Goal: Communication & Community: Answer question/provide support

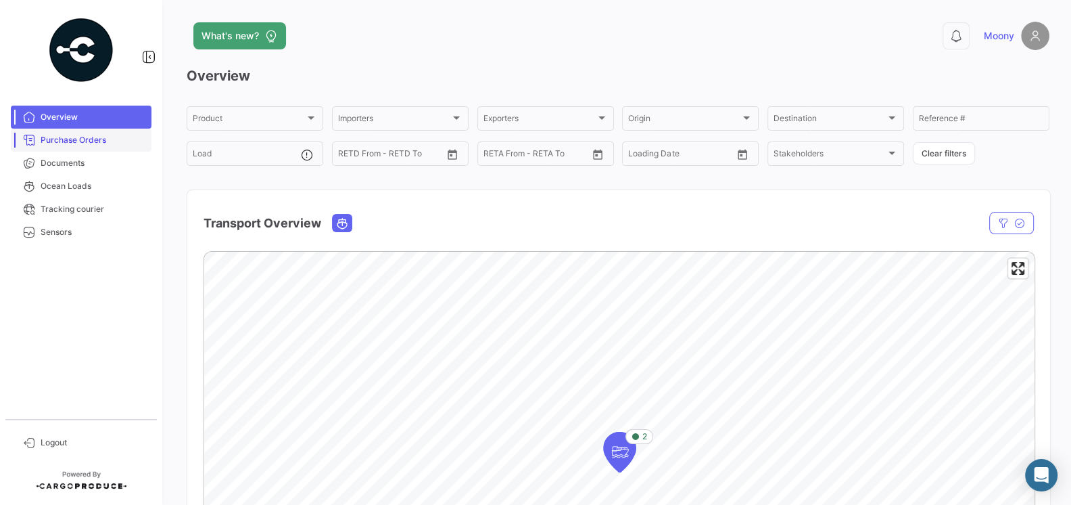
click at [87, 149] on link "Purchase Orders" at bounding box center [81, 140] width 141 height 23
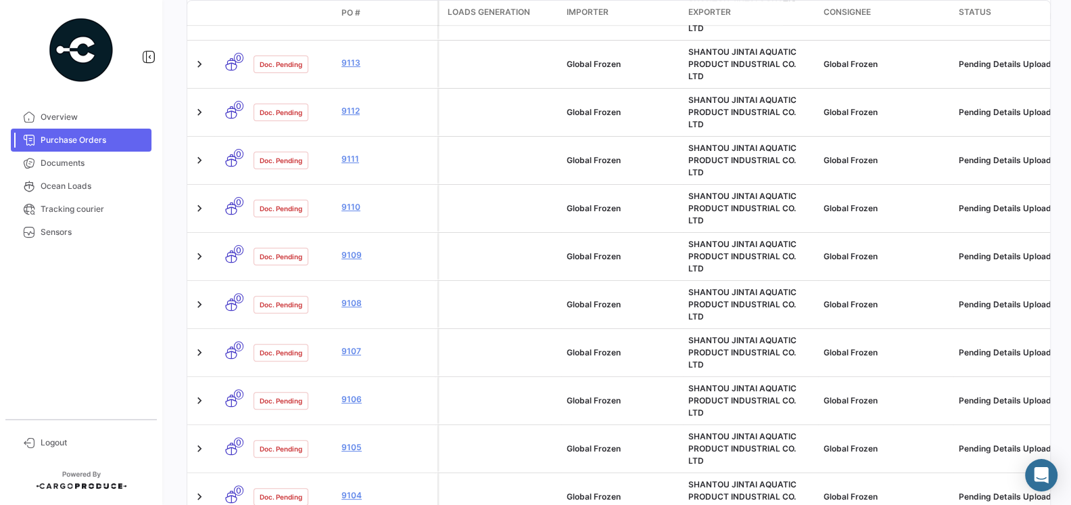
scroll to position [551, 0]
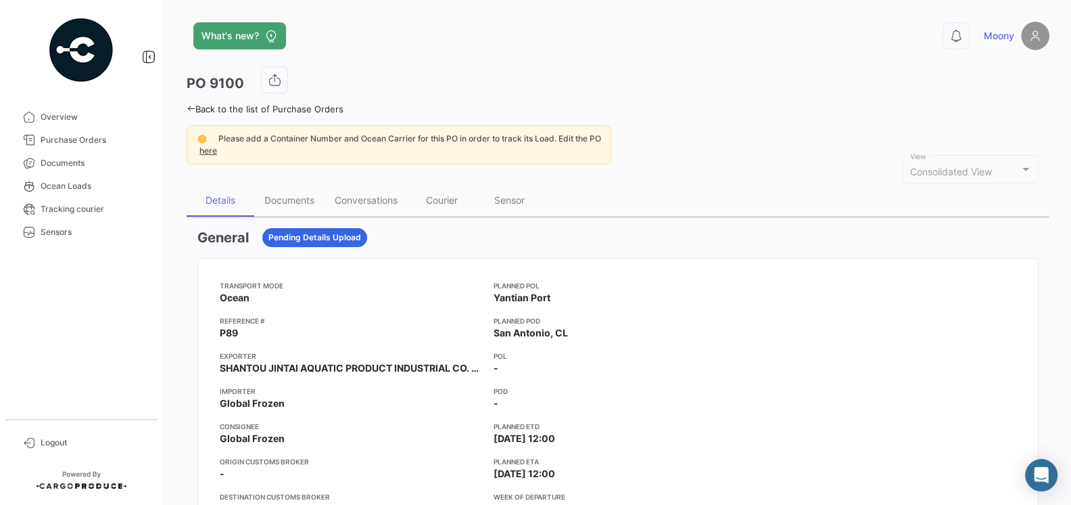
click at [378, 280] on app-card-info-title "Transport mode" at bounding box center [351, 285] width 263 height 11
click at [287, 200] on div "Documents" at bounding box center [289, 199] width 50 height 11
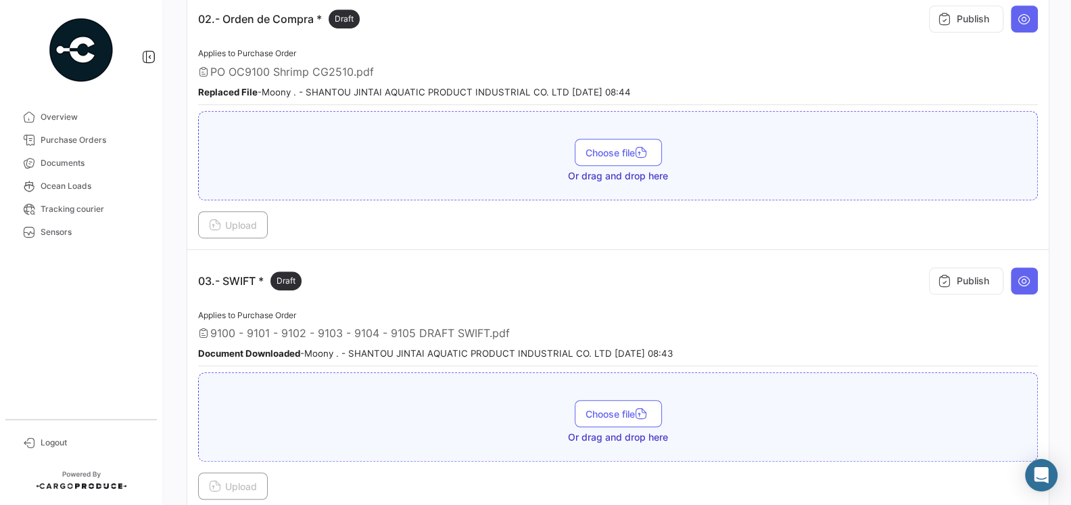
scroll to position [585, 0]
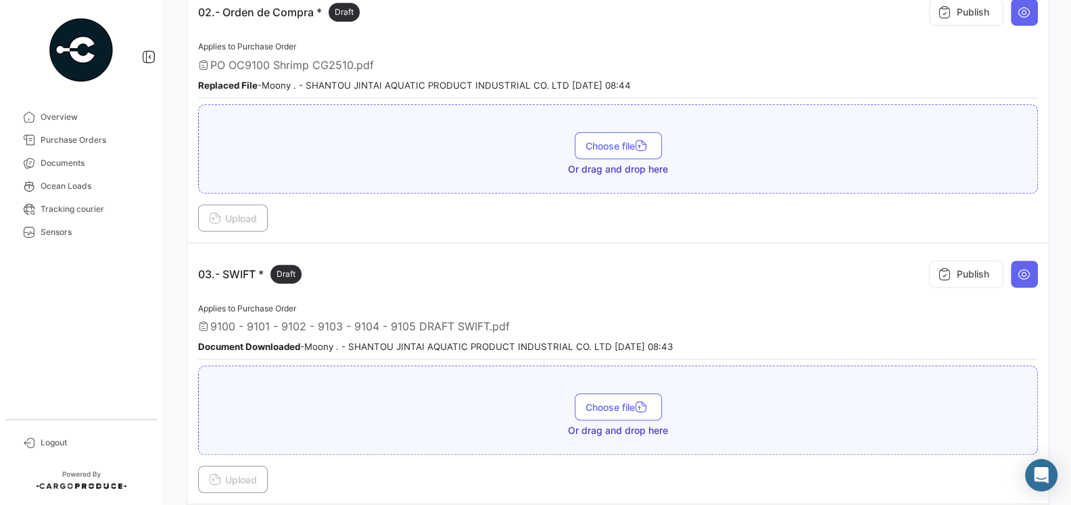
click at [733, 339] on div "Document Downloaded - Moony . - SHANTOU JINTAI AQUATIC PRODUCT INDUSTRIAL CO. L…" at bounding box center [618, 346] width 840 height 14
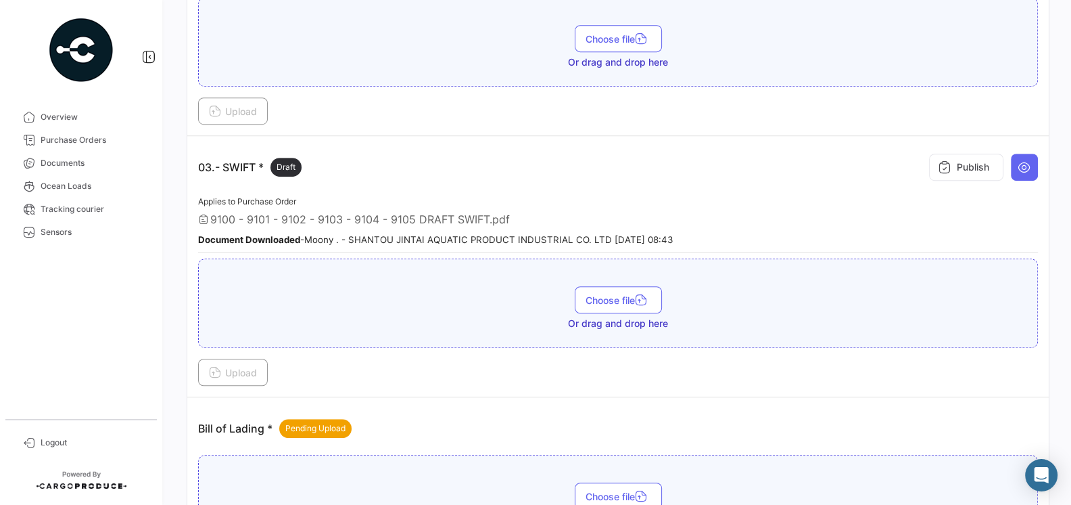
scroll to position [766, 0]
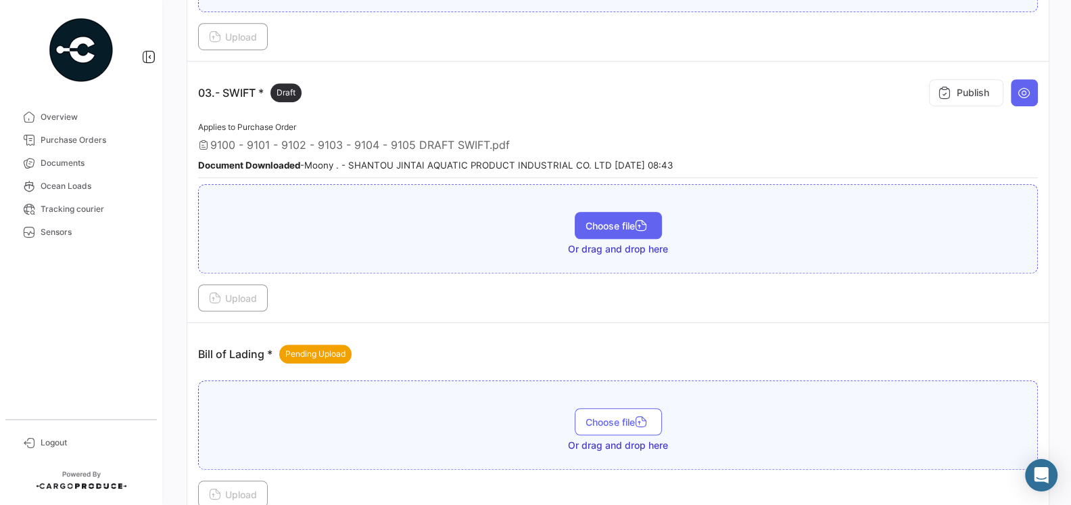
click at [612, 221] on button "Choose file" at bounding box center [618, 225] width 87 height 27
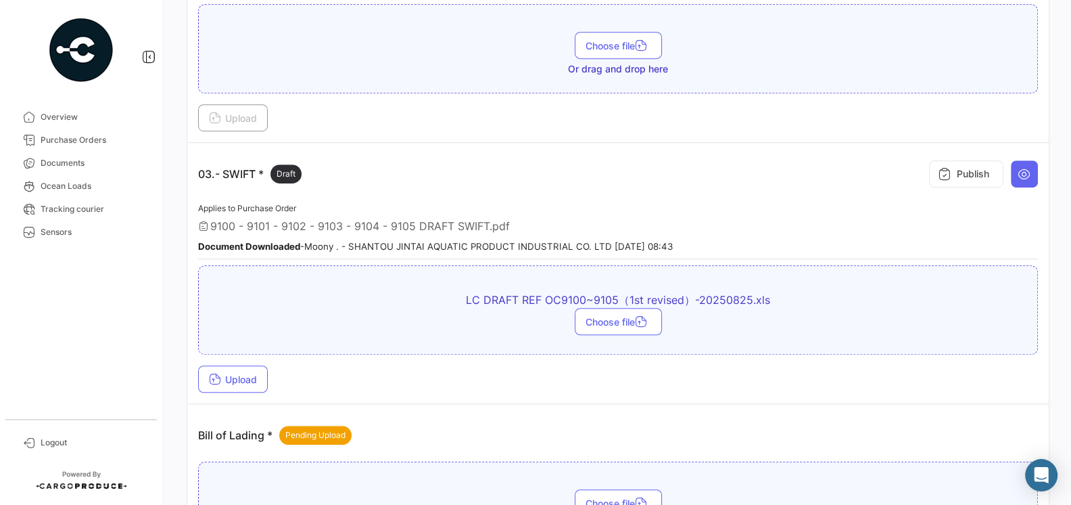
scroll to position [721, 0]
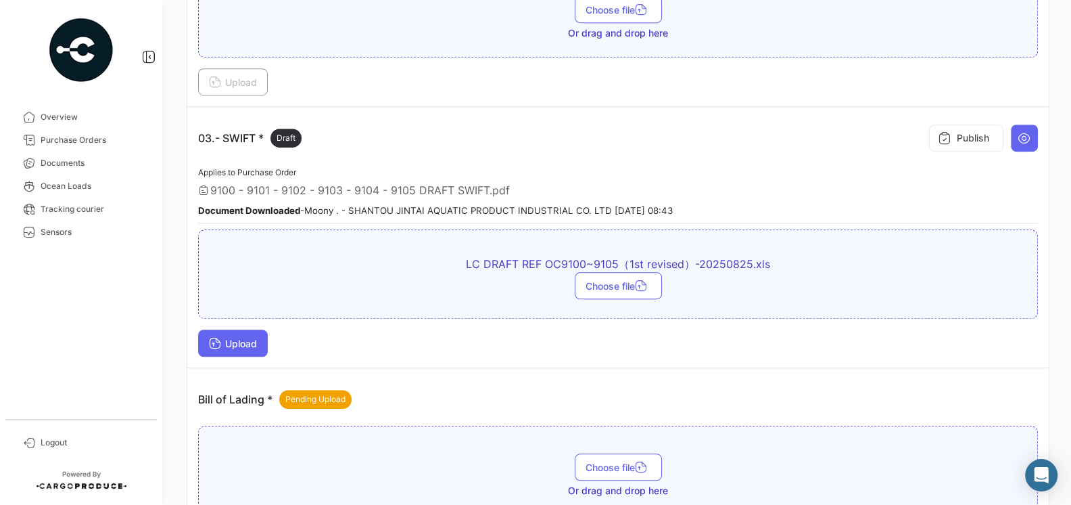
click at [251, 338] on span "Upload" at bounding box center [233, 343] width 48 height 11
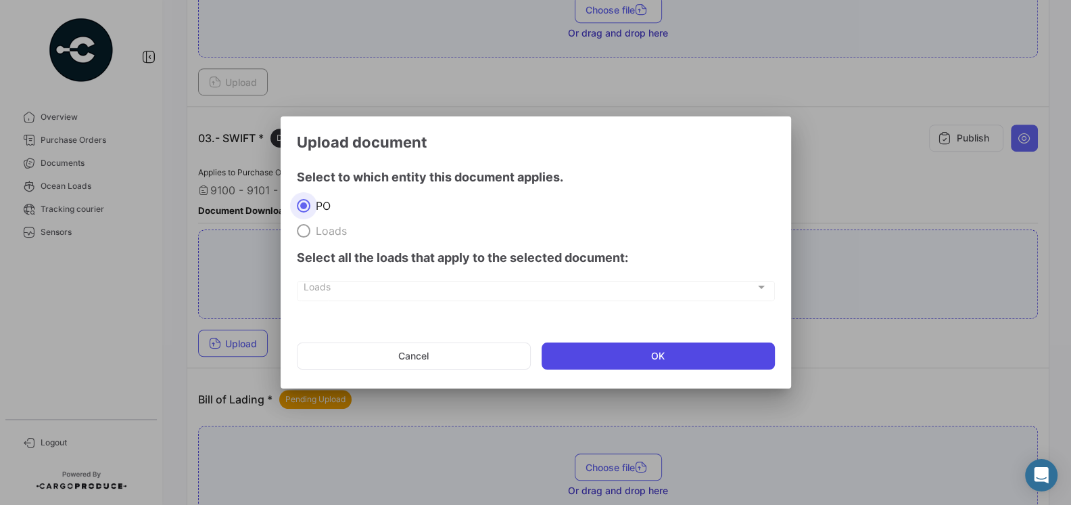
click at [614, 353] on button "OK" at bounding box center [658, 355] width 233 height 27
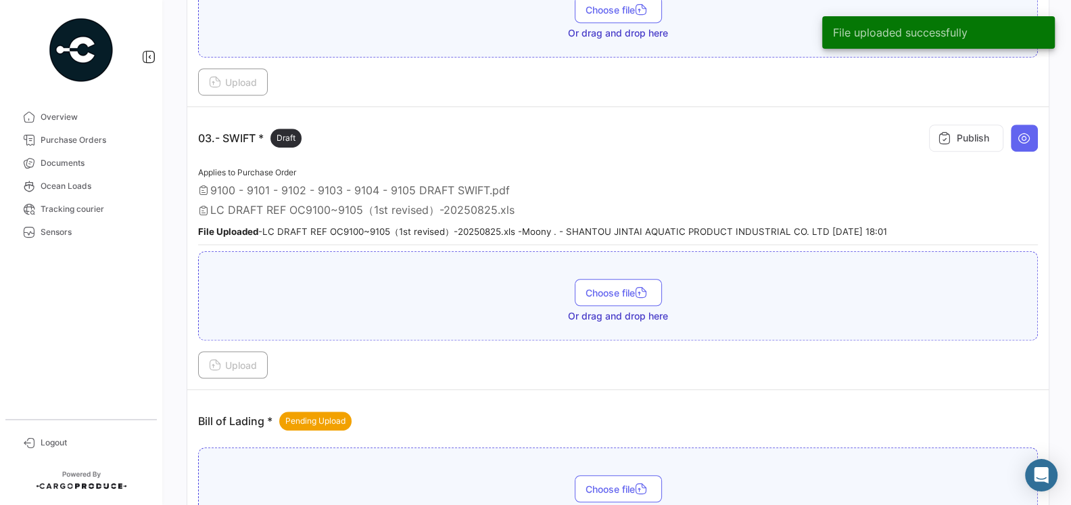
click at [582, 172] on div "Applies to Purchase Order 9100 - 9101 - 9102 - 9103 - 9104 - 9105 DRAFT SWIFT.p…" at bounding box center [618, 204] width 840 height 81
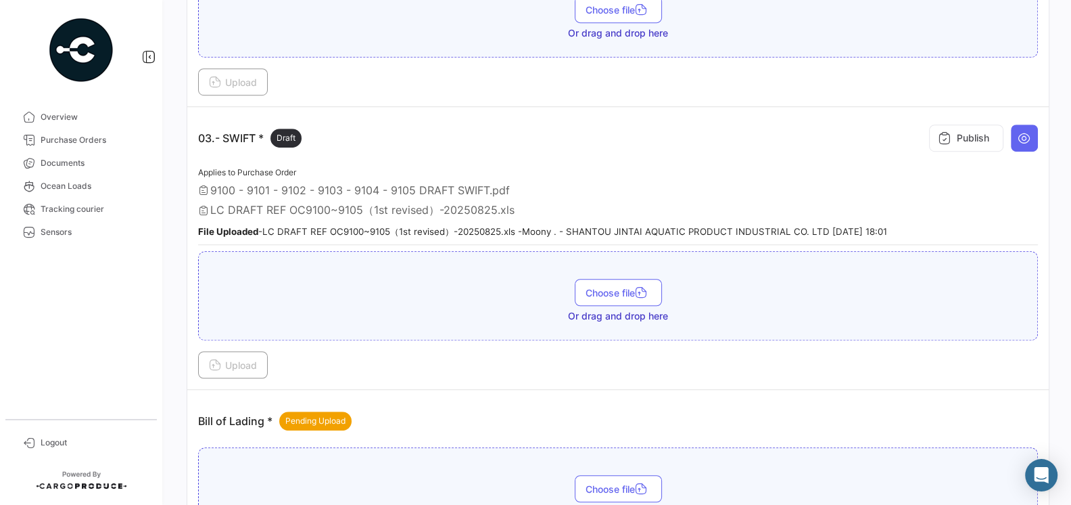
click at [486, 148] on div "03.- SWIFT * Draft Publish" at bounding box center [618, 138] width 840 height 41
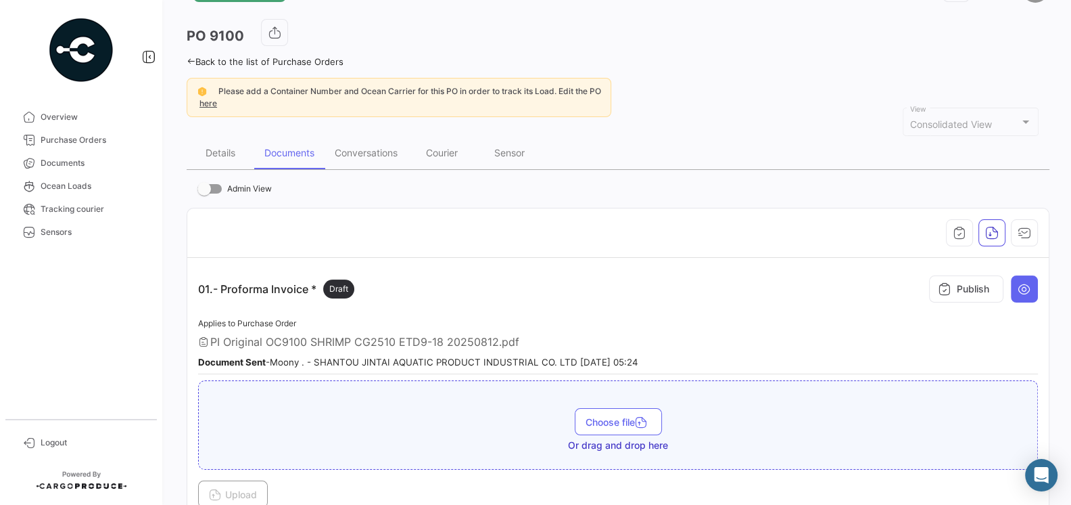
scroll to position [0, 0]
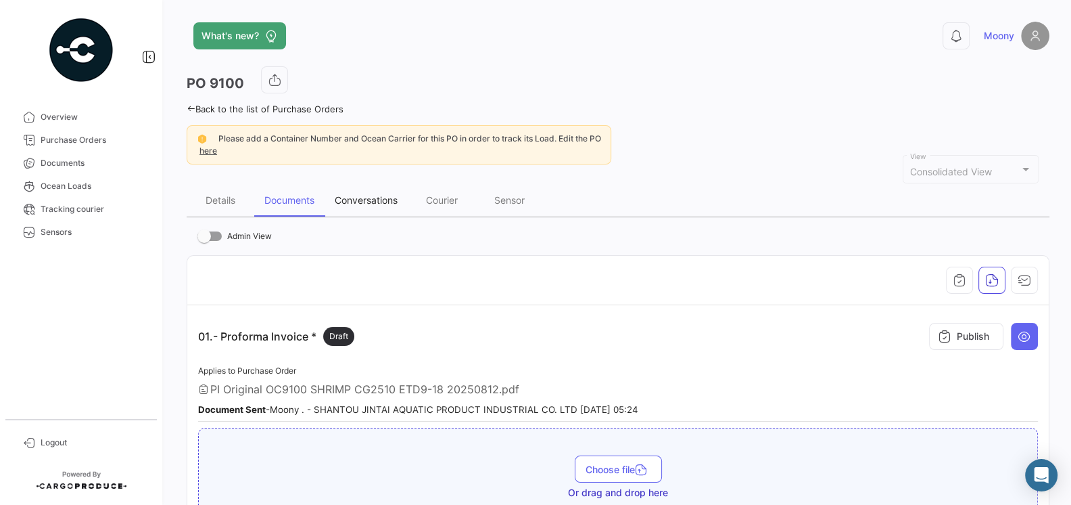
click at [370, 202] on div "Conversations" at bounding box center [366, 199] width 63 height 11
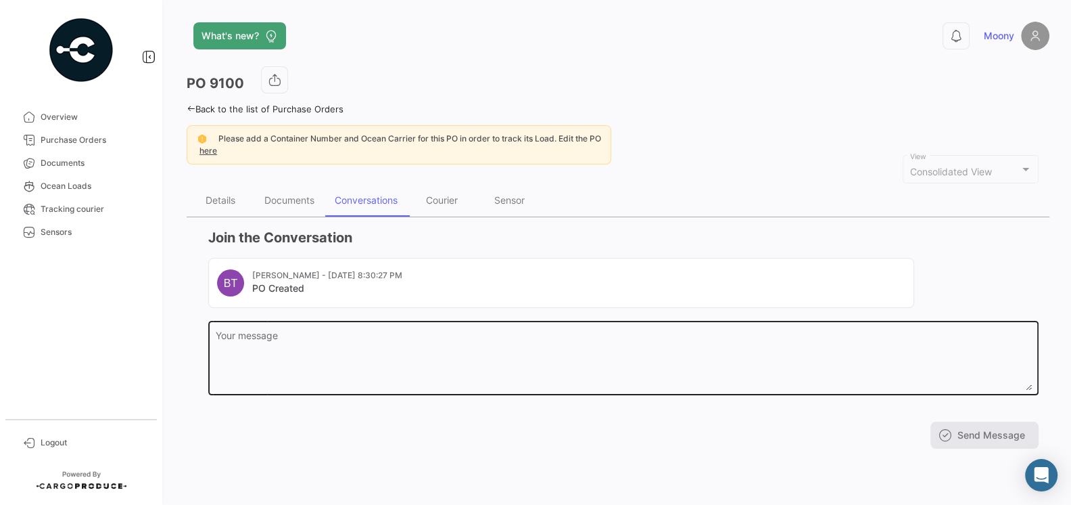
click at [400, 331] on textarea "Your message" at bounding box center [624, 361] width 816 height 60
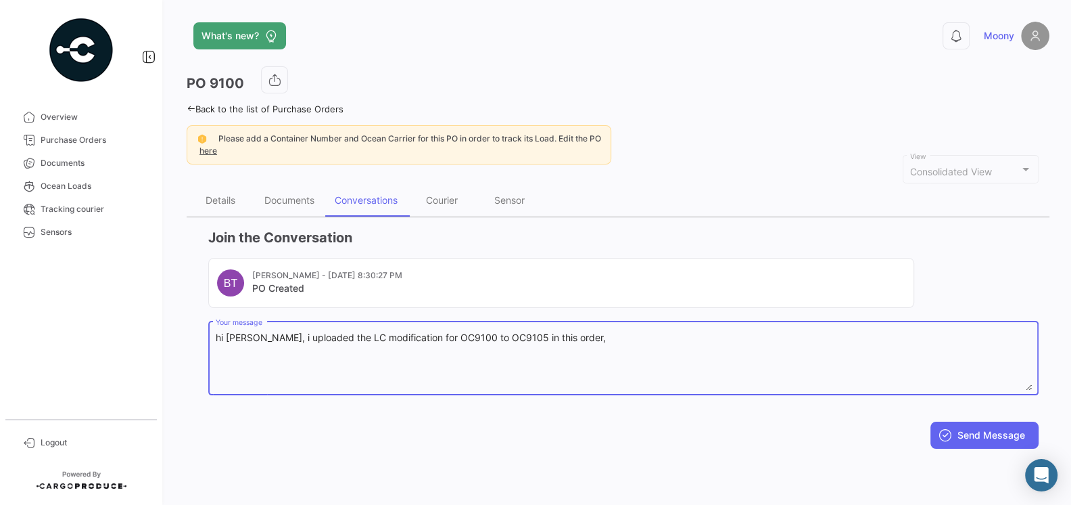
click at [438, 336] on textarea "hi [PERSON_NAME], i uploaded the LC modification for OC9100 to OC9105 in this o…" at bounding box center [624, 361] width 816 height 60
click at [611, 340] on textarea "hi [PERSON_NAME], i uploaded the LC modification for OC9100 to OC9105 in this o…" at bounding box center [624, 361] width 816 height 60
click at [747, 338] on textarea "hi [PERSON_NAME], i uploaded the LC modification for OC9100 to OC9105 in this o…" at bounding box center [624, 361] width 816 height 60
click at [878, 344] on textarea "hi [PERSON_NAME], i uploaded the LC modification for OC9100 to OC9105 in this o…" at bounding box center [624, 361] width 816 height 60
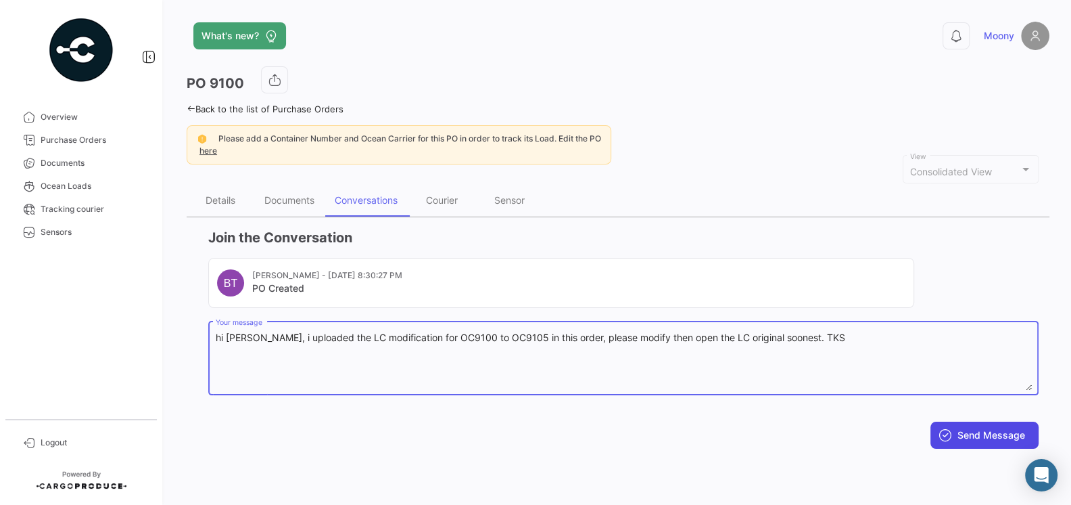
type textarea "hi [PERSON_NAME], i uploaded the LC modification for OC9100 to OC9105 in this o…"
click at [981, 429] on button "Send Message" at bounding box center [985, 434] width 108 height 27
